Goal: Transaction & Acquisition: Purchase product/service

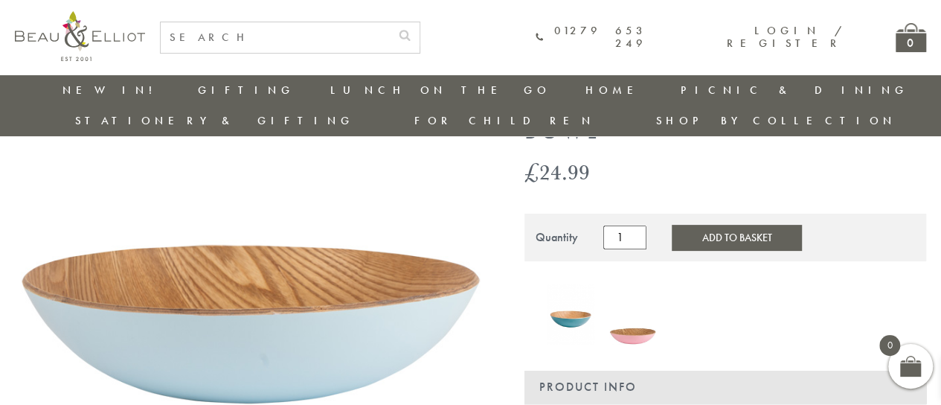
scroll to position [192, 0]
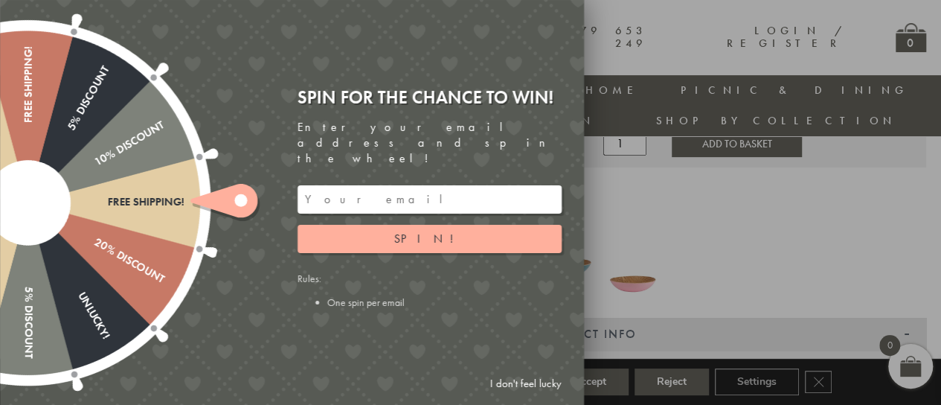
click at [494, 376] on link "I don't feel lucky" at bounding box center [526, 384] width 86 height 28
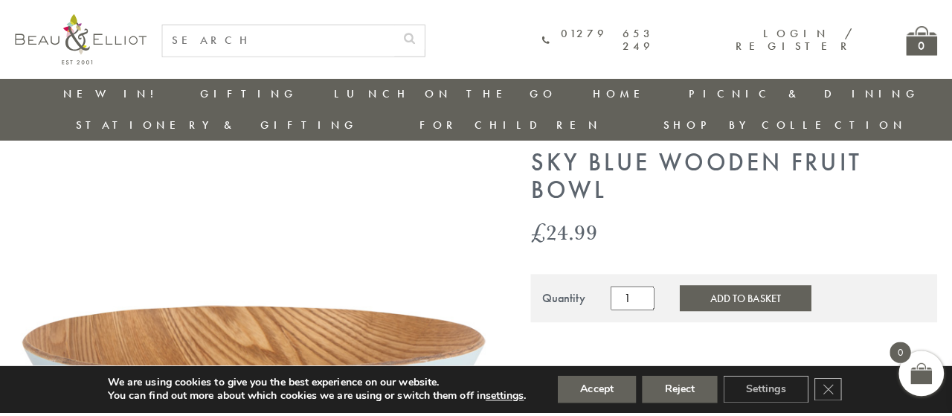
scroll to position [43, 0]
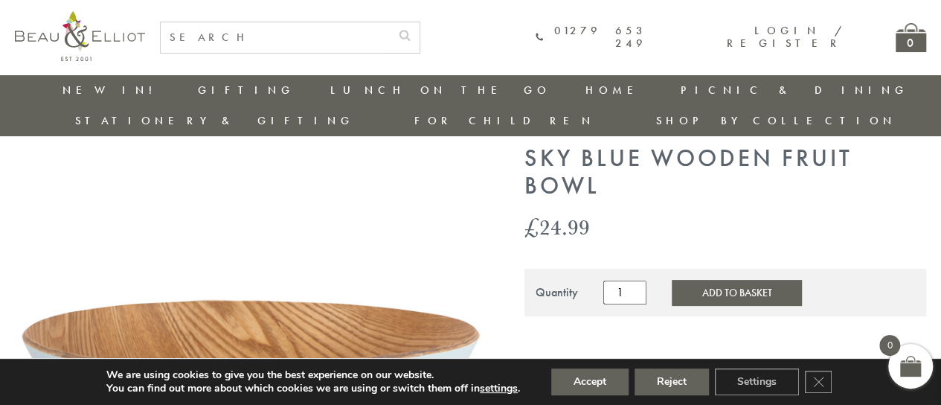
click at [718, 280] on button "Add to Basket" at bounding box center [735, 292] width 129 height 25
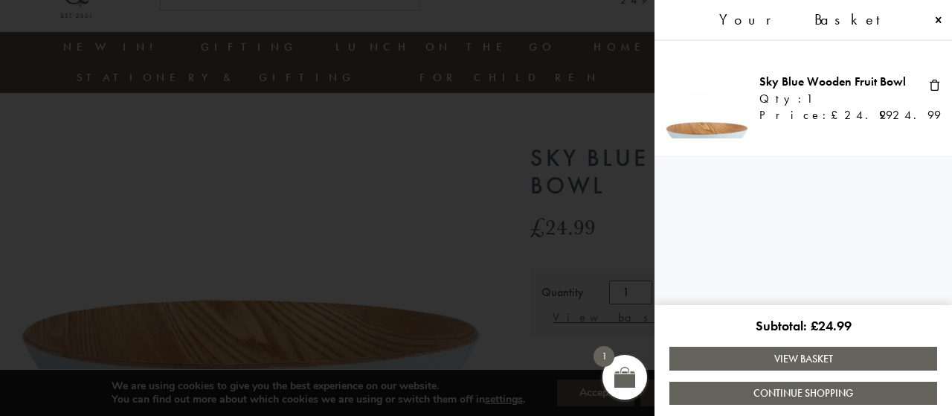
click at [805, 359] on link "View Basket" at bounding box center [803, 358] width 268 height 23
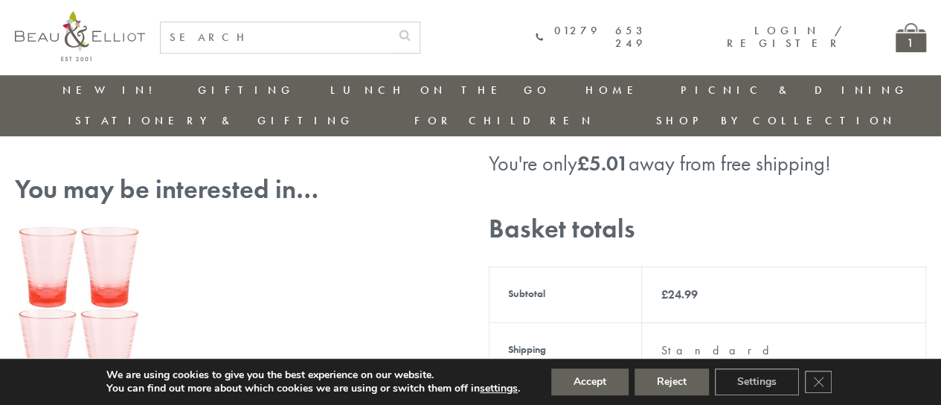
scroll to position [341, 0]
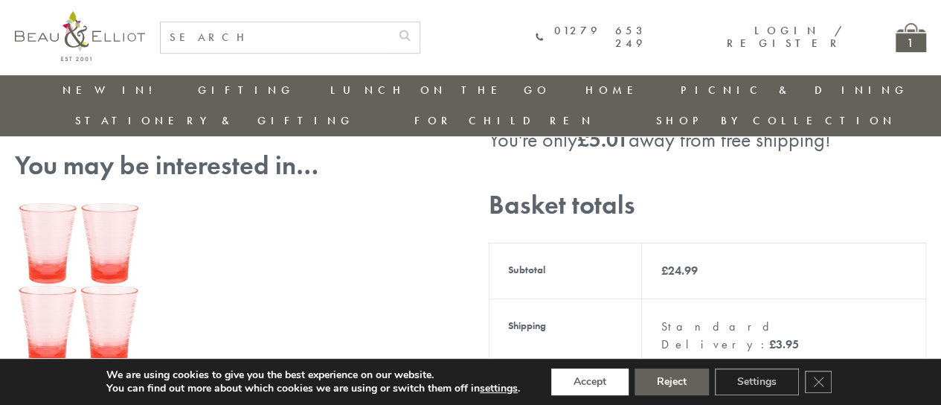
click at [573, 374] on button "Accept" at bounding box center [589, 381] width 77 height 27
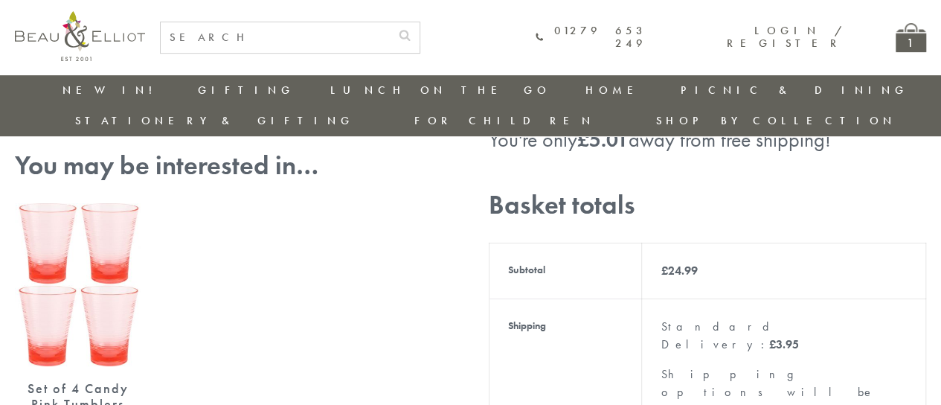
scroll to position [638, 0]
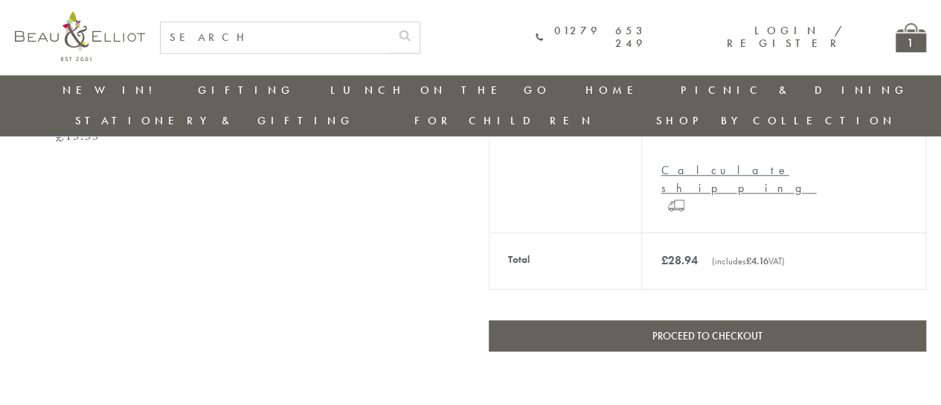
click at [615, 320] on link "Proceed to checkout" at bounding box center [707, 335] width 437 height 31
